Goal: Check status: Check status

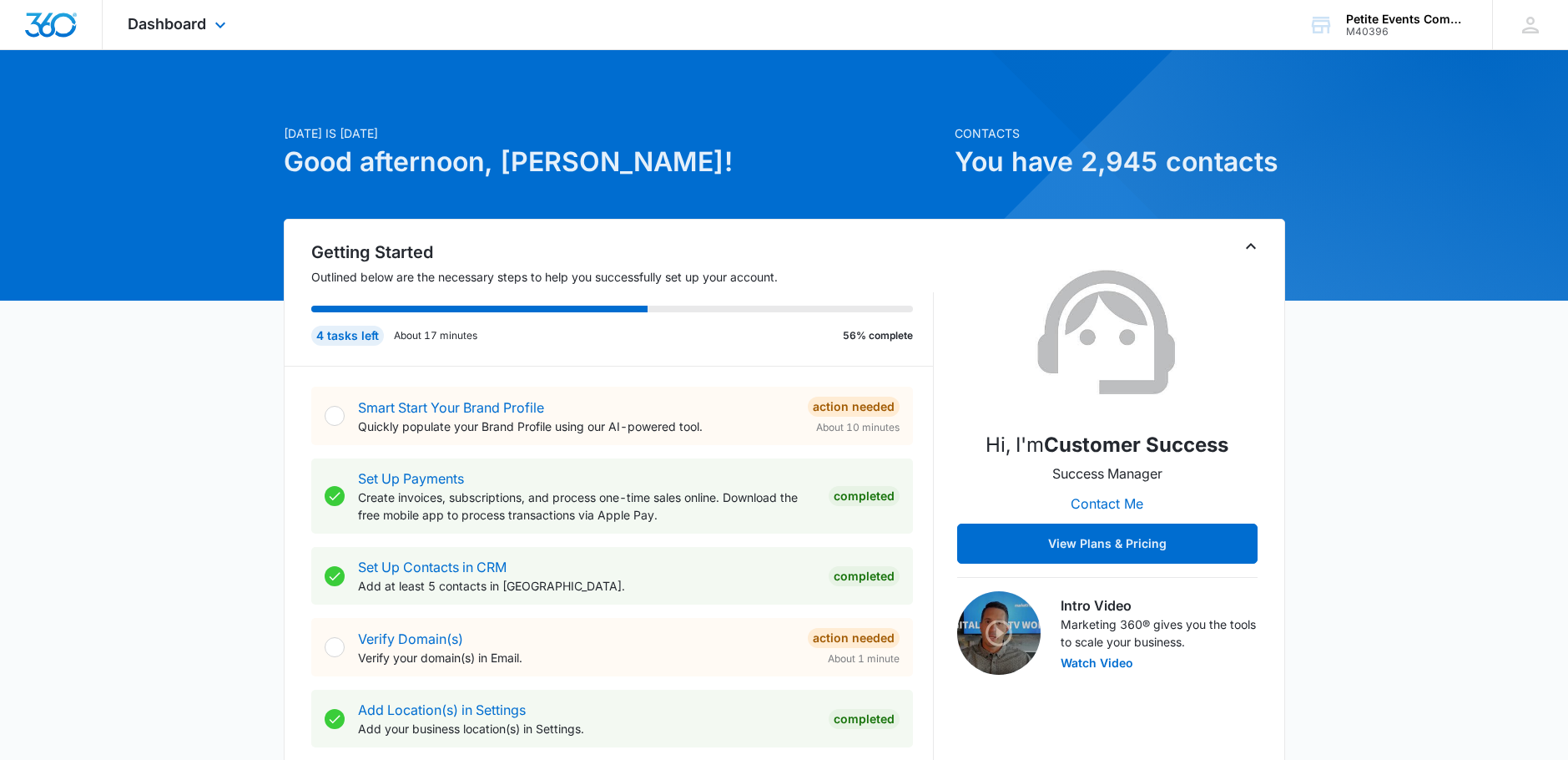
drag, startPoint x: 160, startPoint y: 32, endPoint x: 170, endPoint y: 37, distance: 11.2
click at [160, 33] on div "Dashboard Apps Reputation Websites Forms CRM Email Social Shop Payments POS Con…" at bounding box center [179, 24] width 152 height 49
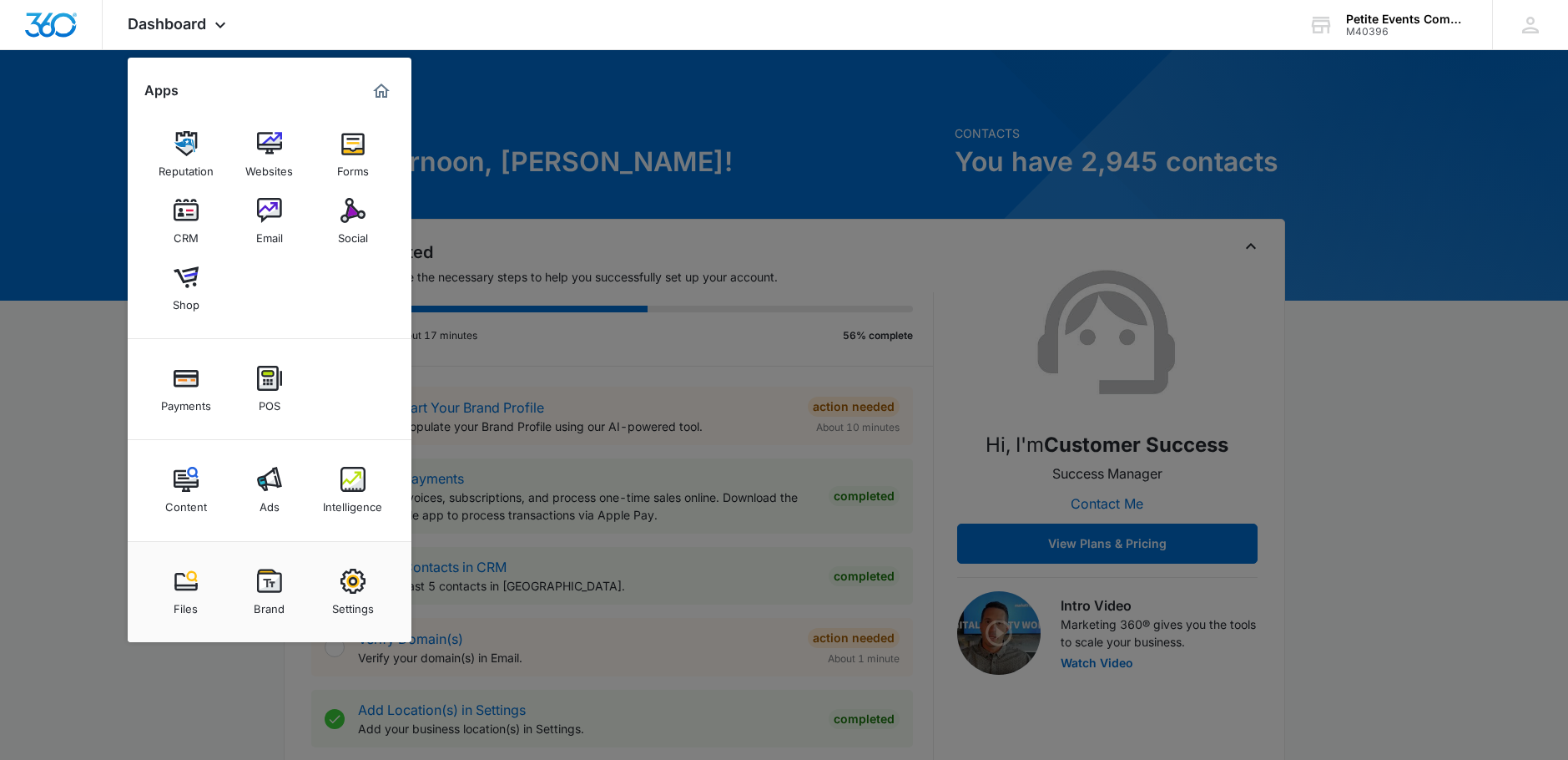
click at [356, 492] on div "Intelligence" at bounding box center [352, 502] width 59 height 22
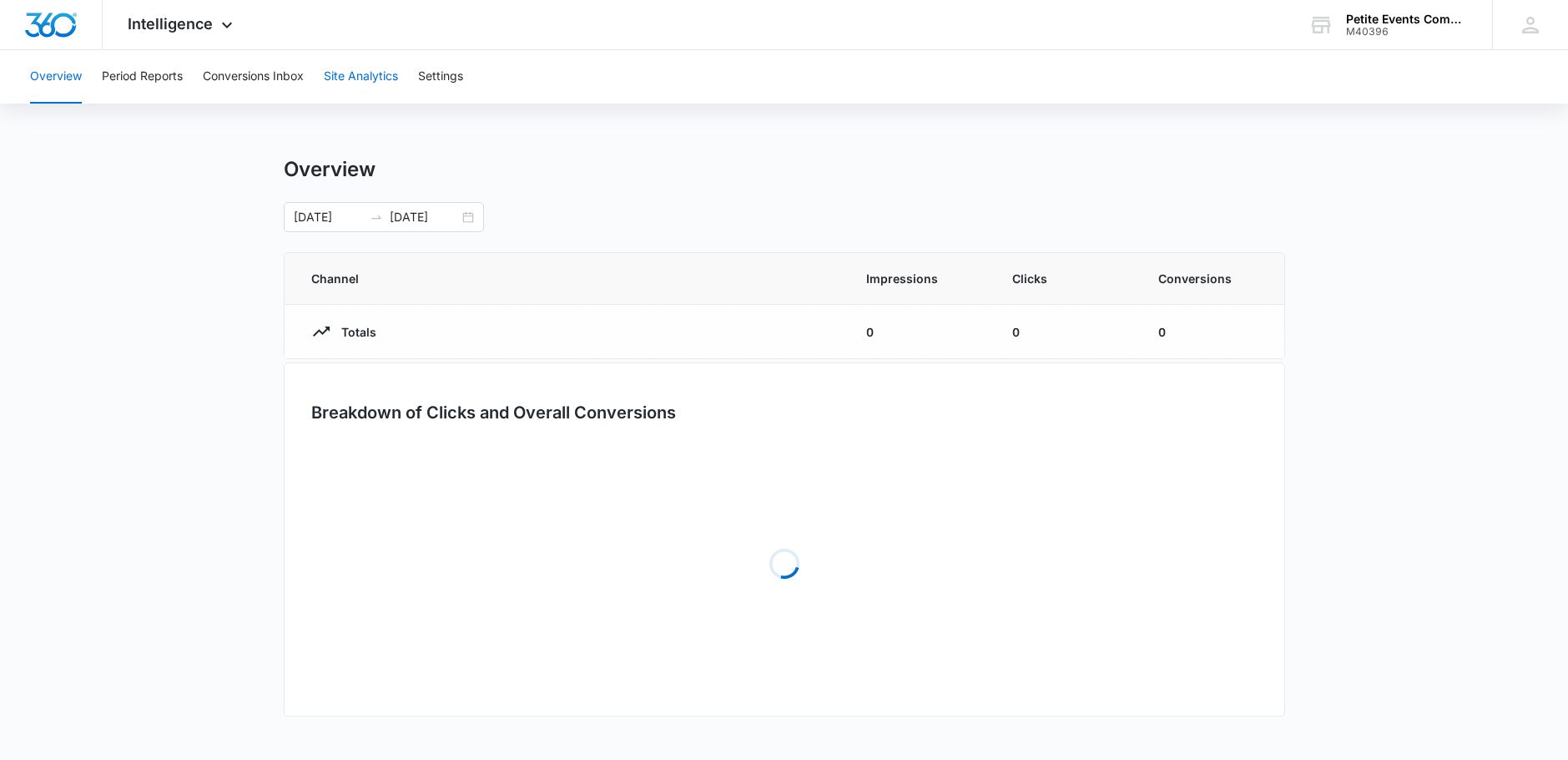
click at [354, 81] on button "Site Analytics" at bounding box center [361, 76] width 74 height 54
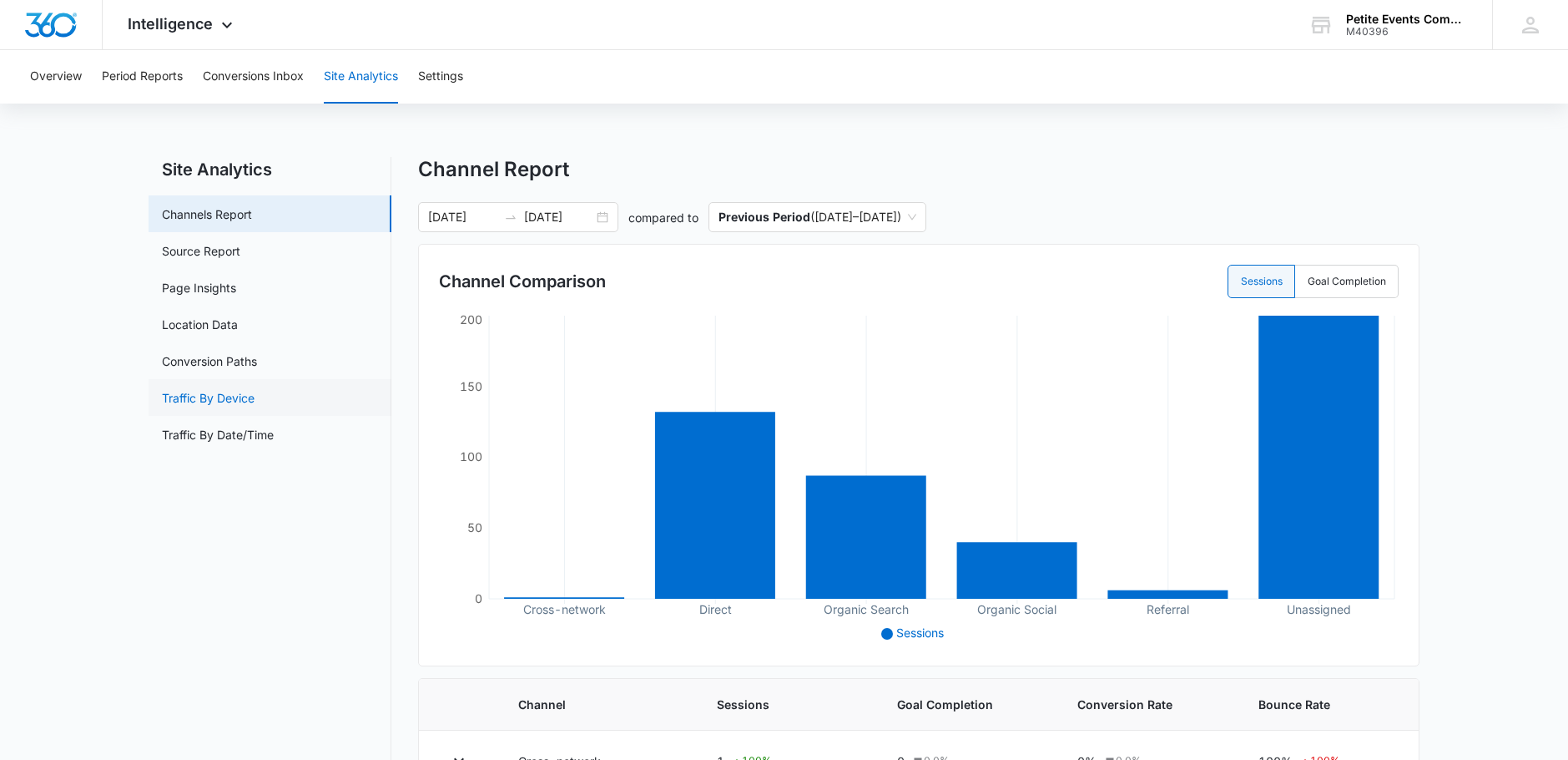
click at [225, 397] on link "Traffic By Device" at bounding box center [209, 397] width 93 height 17
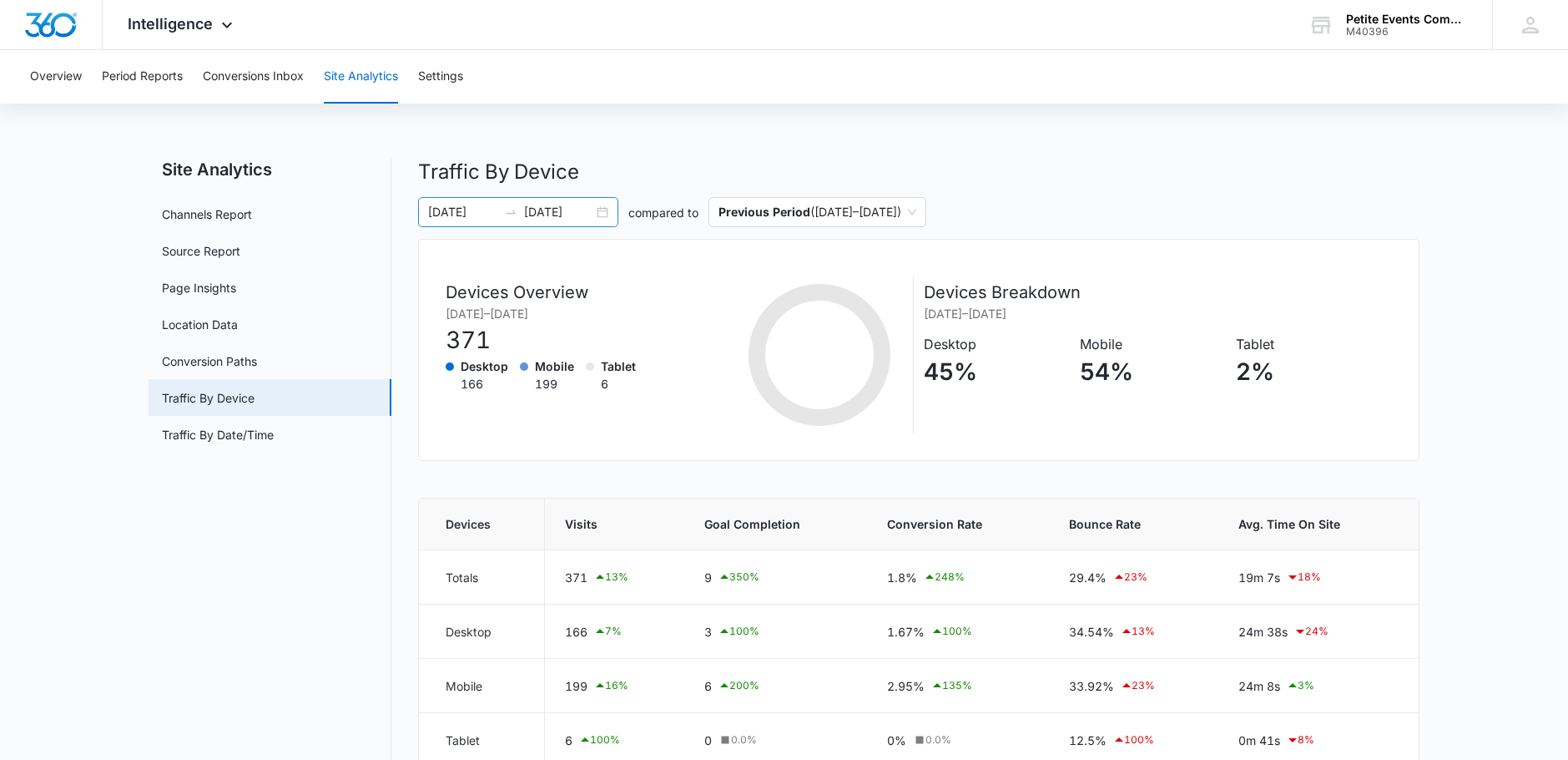
click at [483, 209] on input "07/21/2025" at bounding box center [463, 212] width 69 height 18
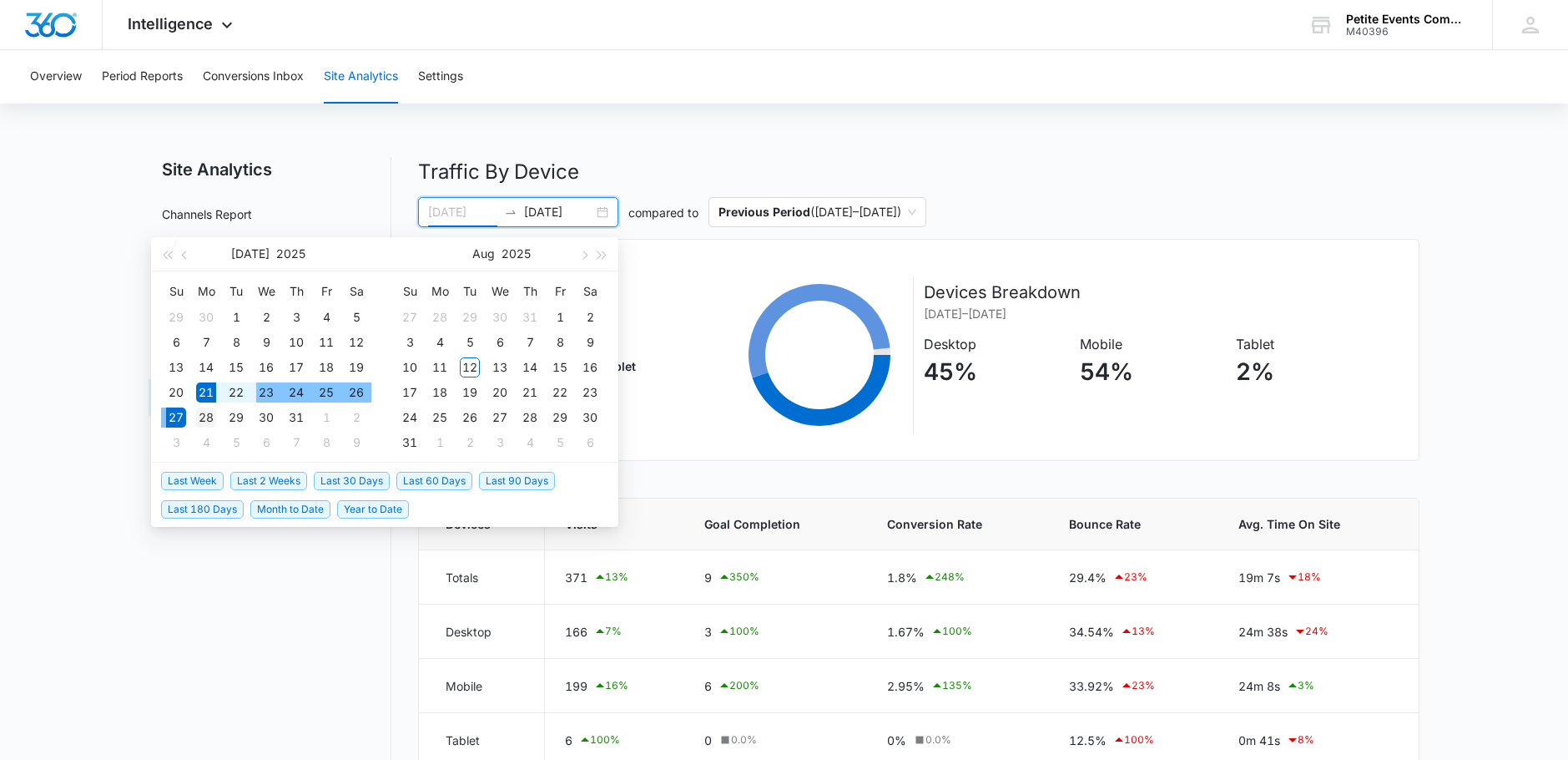
type input "07/28/2025"
click at [213, 411] on div "28" at bounding box center [206, 417] width 20 height 20
type input "07/29/2025"
type input "08/03/2025"
click at [415, 341] on div "3" at bounding box center [410, 342] width 20 height 20
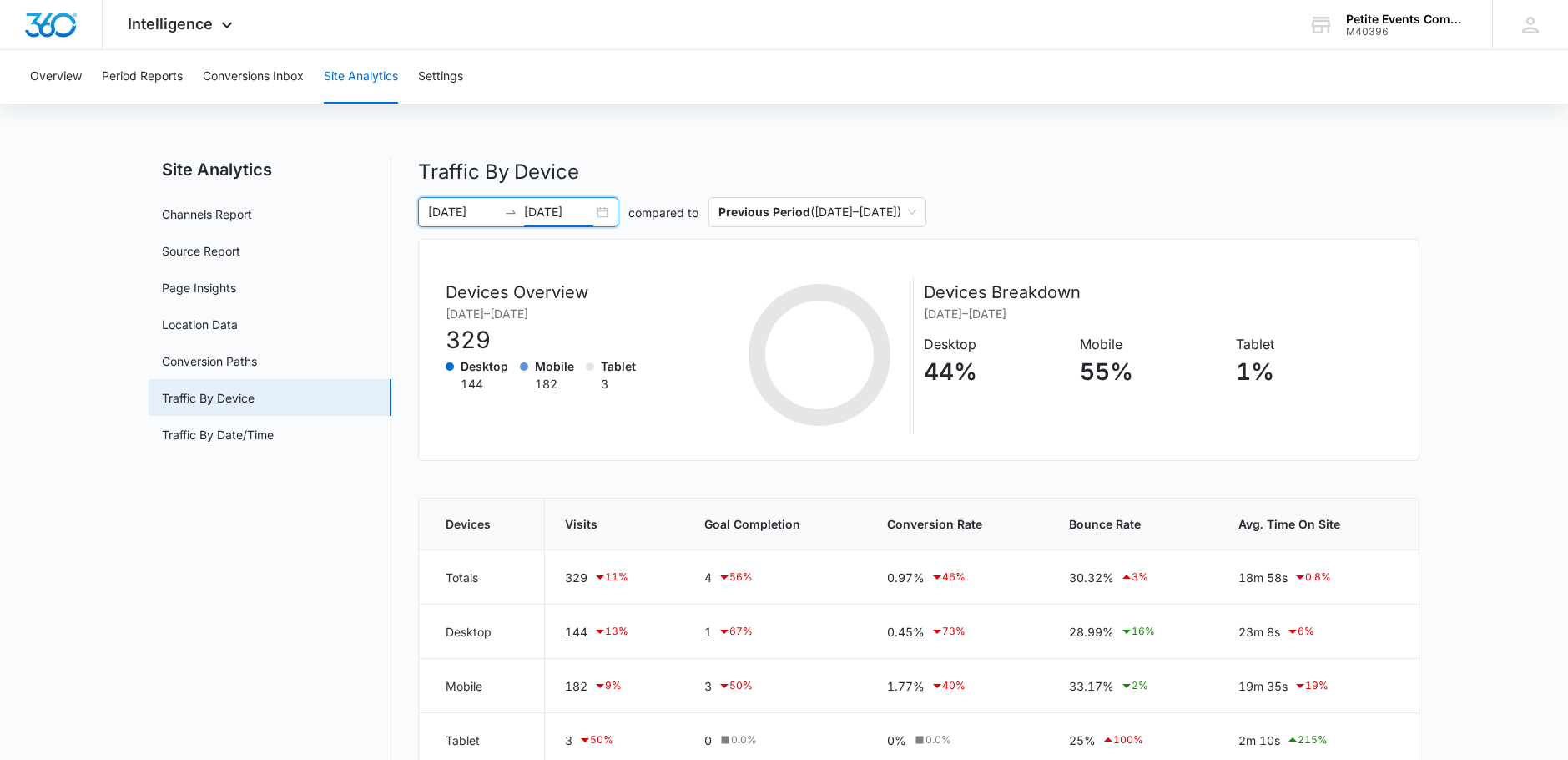
scroll to position [27, 0]
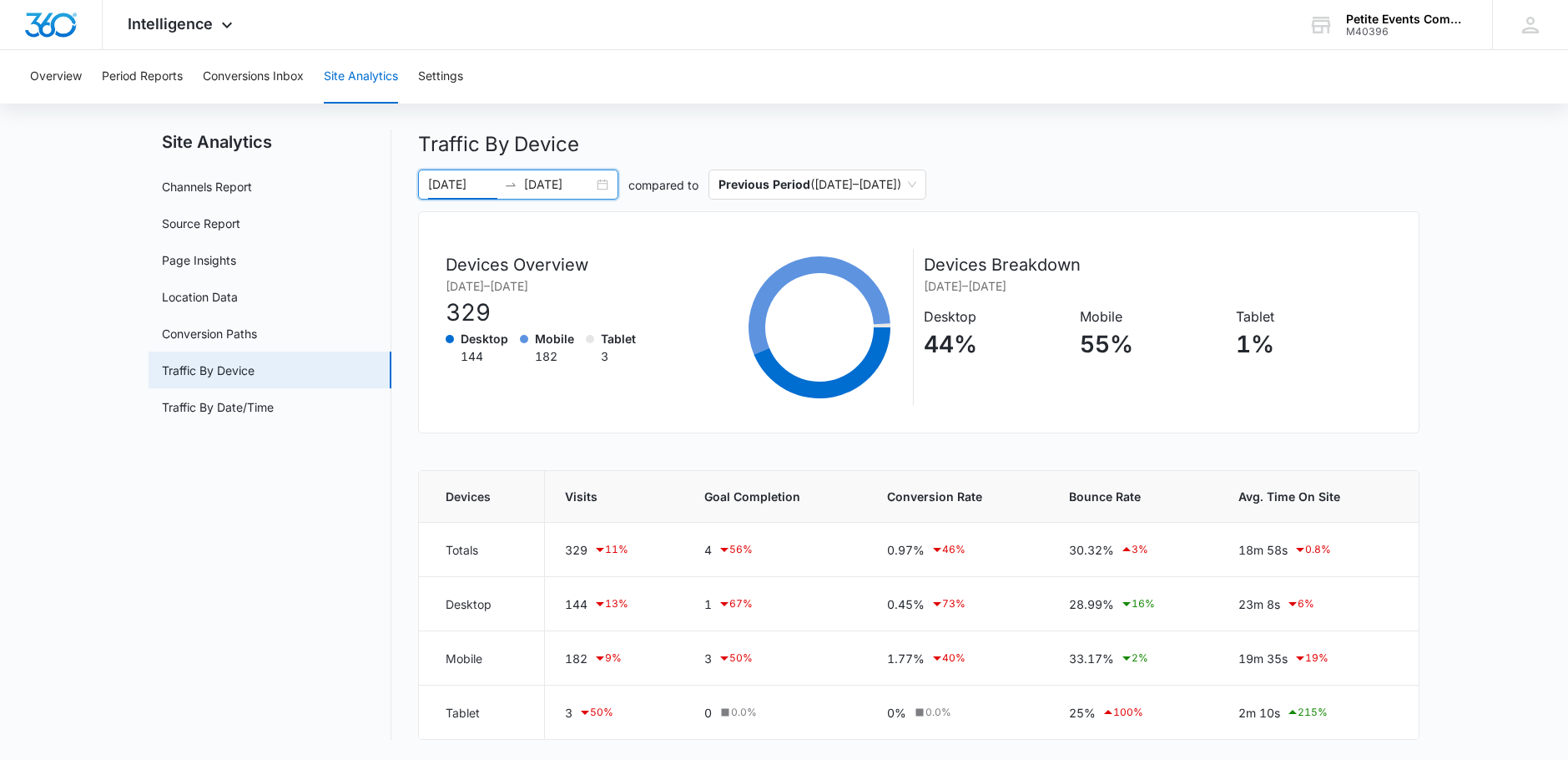
click at [464, 185] on input "07/28/2025" at bounding box center [463, 184] width 69 height 18
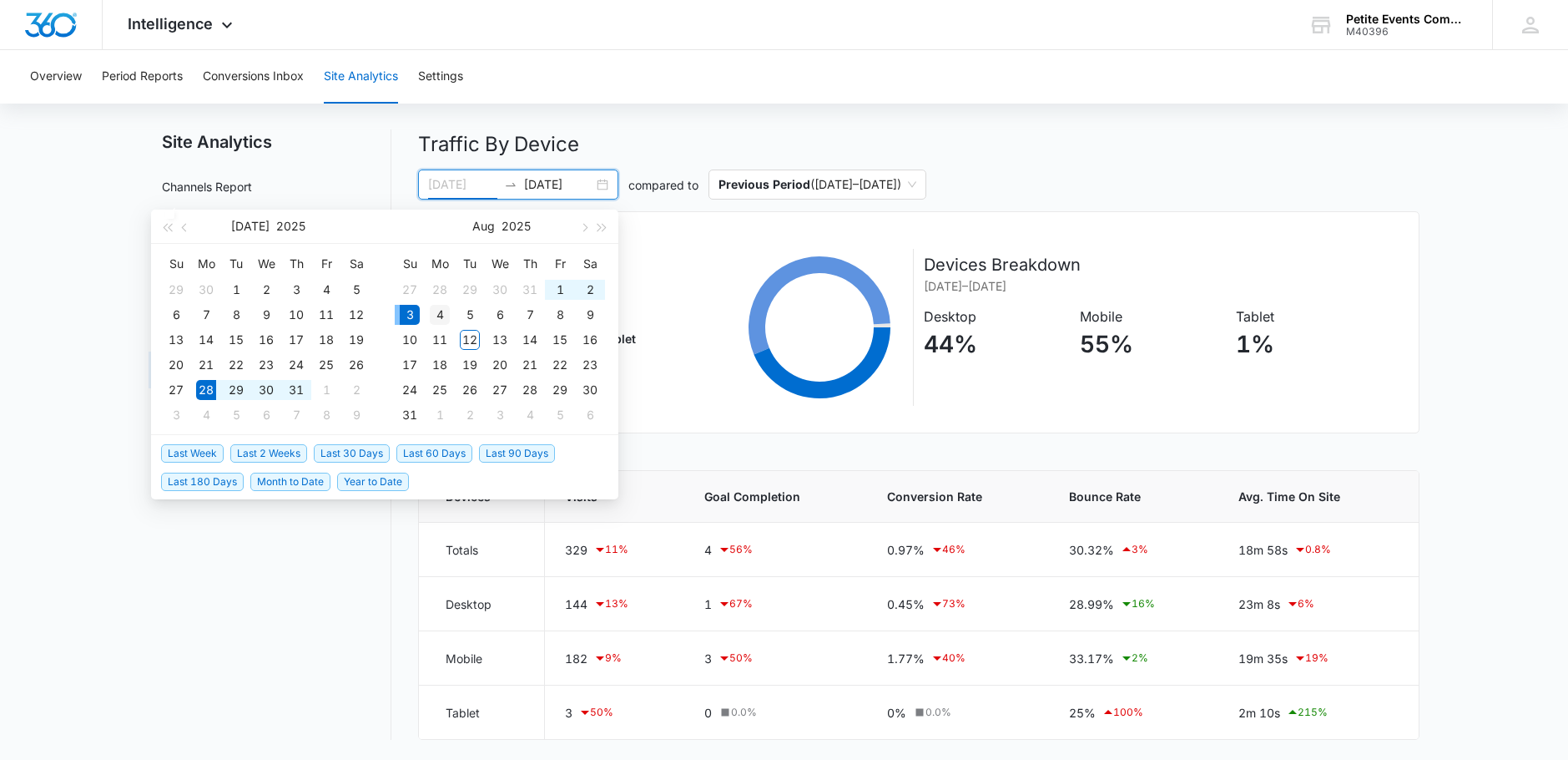
type input "08/04/2025"
click at [434, 310] on div "4" at bounding box center [440, 315] width 20 height 20
click at [414, 341] on div "10" at bounding box center [410, 340] width 20 height 20
type input "08/10/2025"
